Goal: Information Seeking & Learning: Find specific fact

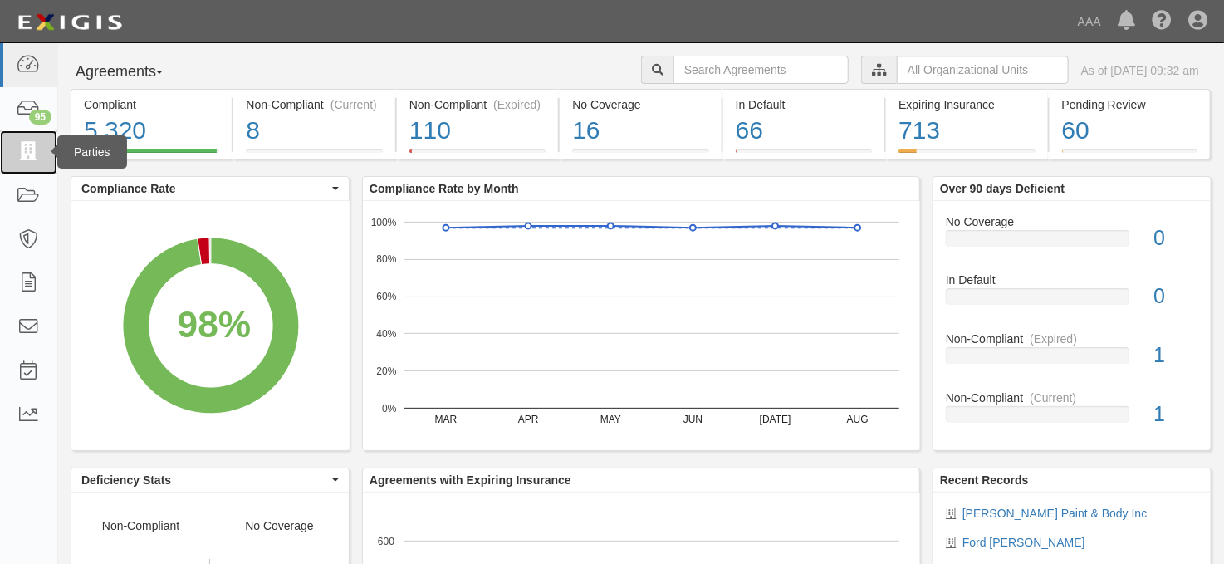
click at [21, 156] on icon at bounding box center [28, 152] width 23 height 19
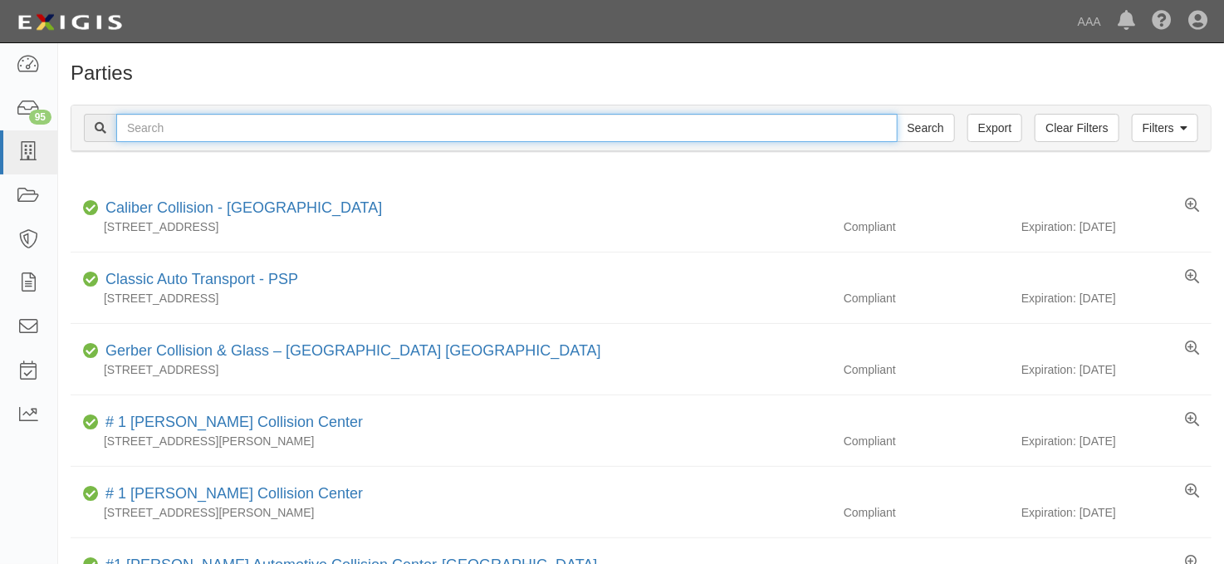
click at [169, 122] on input "text" at bounding box center [506, 128] width 781 height 28
type input "[PERSON_NAME]"
click at [897, 114] on input "Search" at bounding box center [926, 128] width 58 height 28
